Goal: Task Accomplishment & Management: Manage account settings

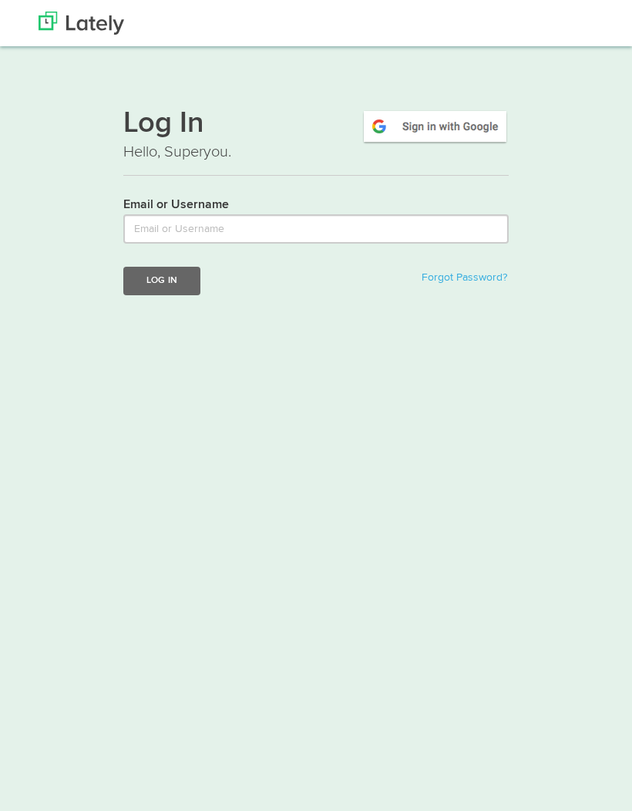
click at [1, 86] on div "Log In Hello, Superyou. Email or Username Log In Forgot Password?" at bounding box center [316, 183] width 632 height 272
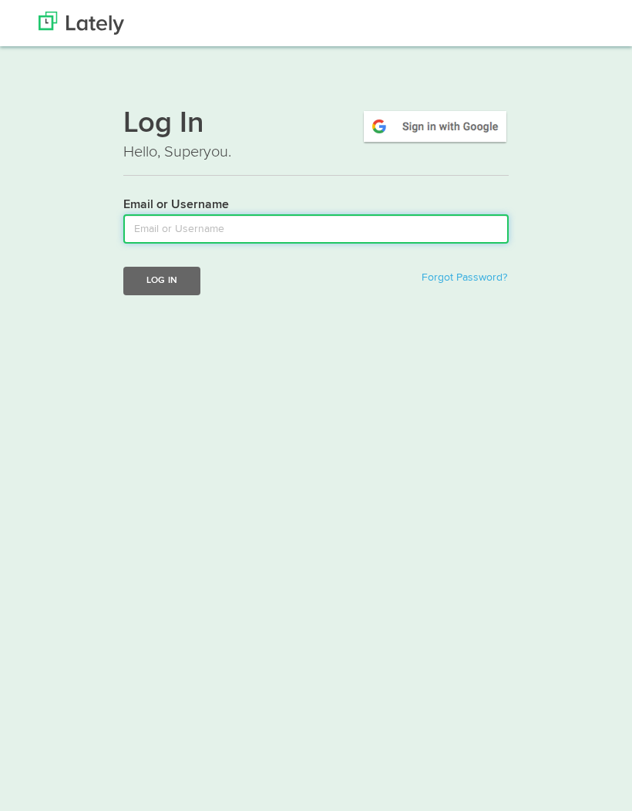
click at [173, 232] on input "Email or Username" at bounding box center [315, 228] width 385 height 29
click at [160, 217] on input "Email or Username" at bounding box center [315, 228] width 385 height 29
type input "f"
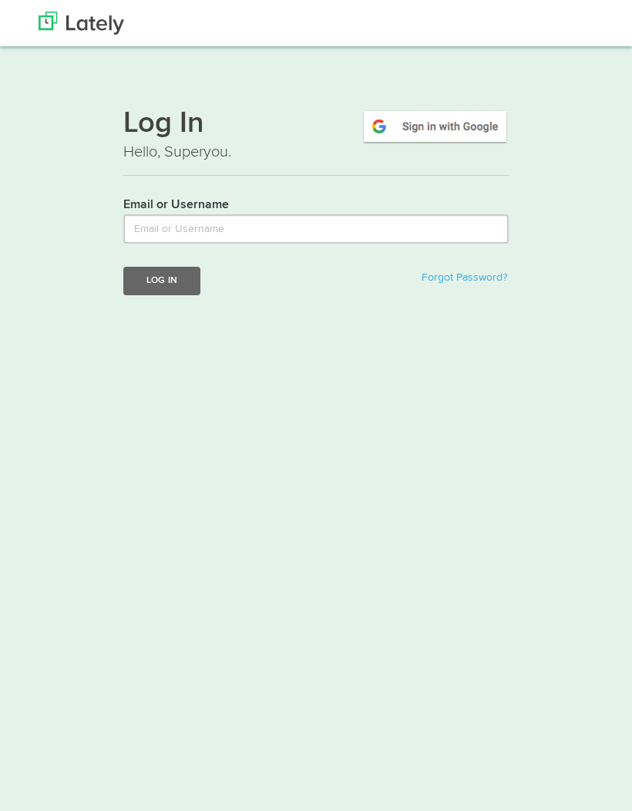
click at [486, 130] on img at bounding box center [435, 126] width 147 height 35
click at [439, 207] on div "Email or Username" at bounding box center [316, 217] width 409 height 52
